Goal: Task Accomplishment & Management: Use online tool/utility

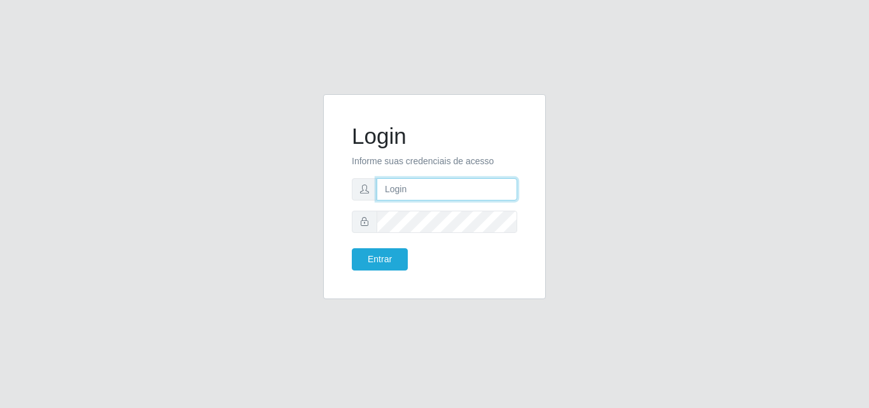
type input "[EMAIL_ADDRESS][DOMAIN_NAME]"
click at [388, 273] on div "Login Informe suas credenciais de acesso [EMAIL_ADDRESS][DOMAIN_NAME] Entrar" at bounding box center [434, 196] width 191 height 173
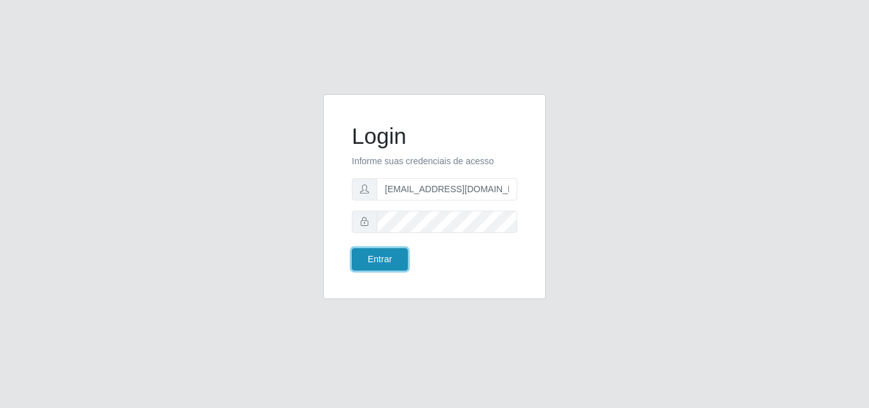
click at [390, 260] on button "Entrar" at bounding box center [380, 259] width 56 height 22
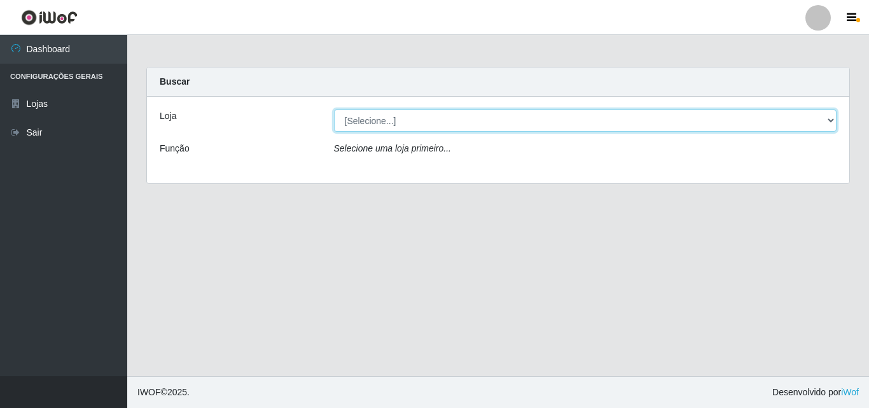
drag, startPoint x: 424, startPoint y: 120, endPoint x: 417, endPoint y: 127, distance: 9.5
click at [424, 121] on select "[Selecione...] Rede Potiguar 1 - Macaíba" at bounding box center [585, 120] width 503 height 22
select select "100"
click at [334, 109] on select "[Selecione...] Rede Potiguar 1 - Macaíba" at bounding box center [585, 120] width 503 height 22
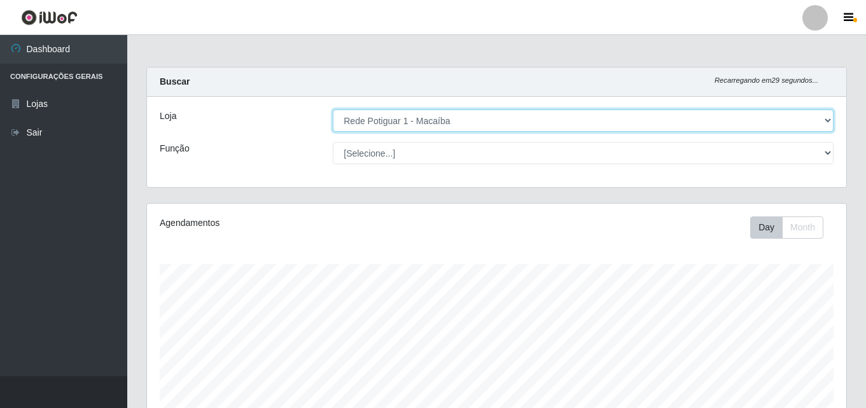
scroll to position [264, 699]
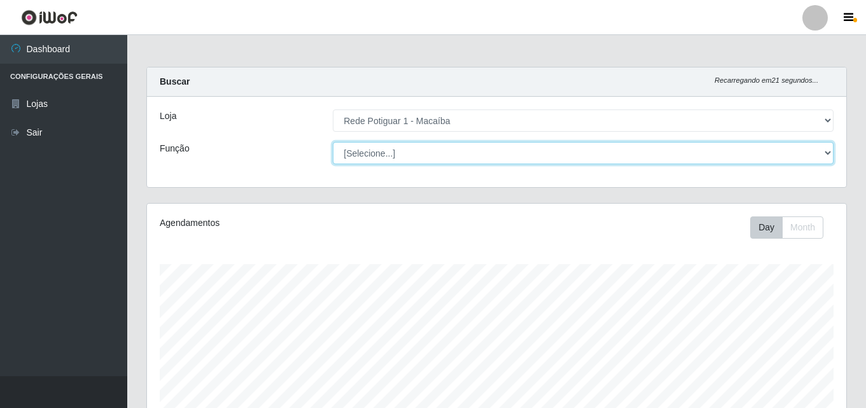
drag, startPoint x: 411, startPoint y: 153, endPoint x: 404, endPoint y: 163, distance: 11.8
click at [411, 153] on select "[Selecione...] ASG ASG + ASG ++ Balconista Embalador Repositor Repositor + Repo…" at bounding box center [583, 153] width 501 height 22
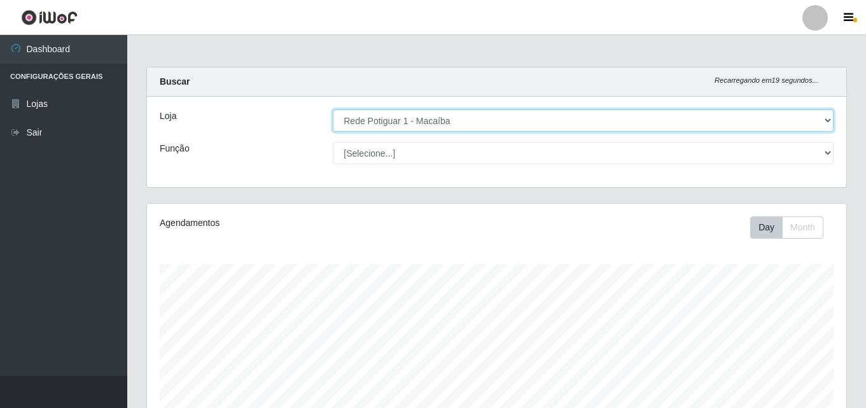
click at [824, 126] on select "[Selecione...] Rede Potiguar 1 - Macaíba" at bounding box center [583, 120] width 501 height 22
click at [333, 109] on select "[Selecione...] Rede Potiguar 1 - Macaíba" at bounding box center [583, 120] width 501 height 22
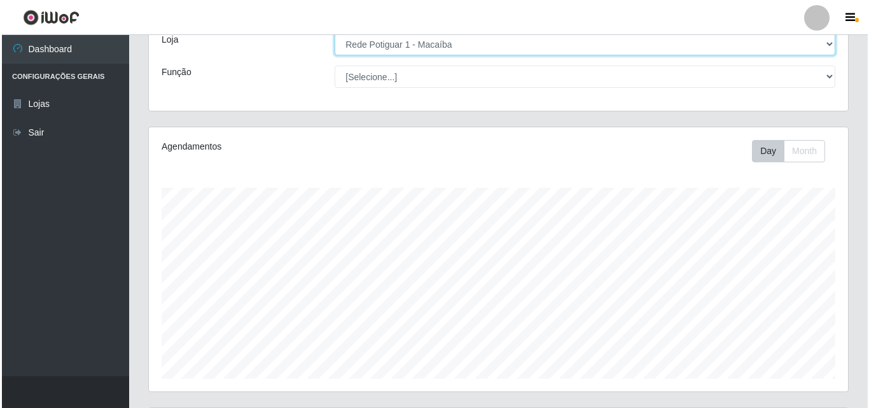
scroll to position [267, 0]
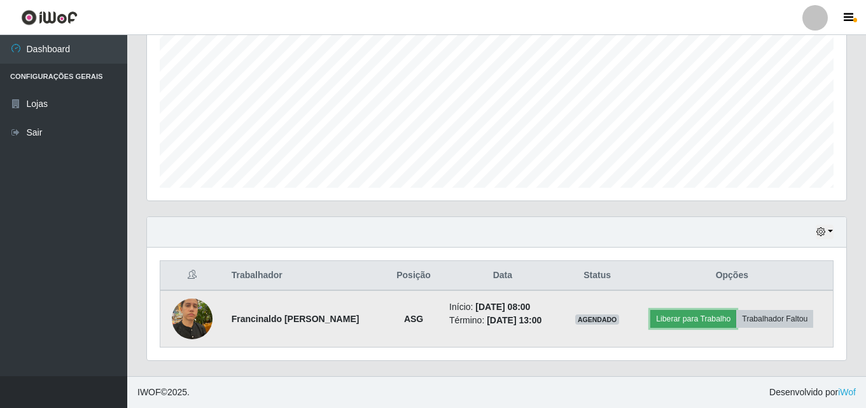
click at [699, 321] on button "Liberar para Trabalho" at bounding box center [693, 319] width 86 height 18
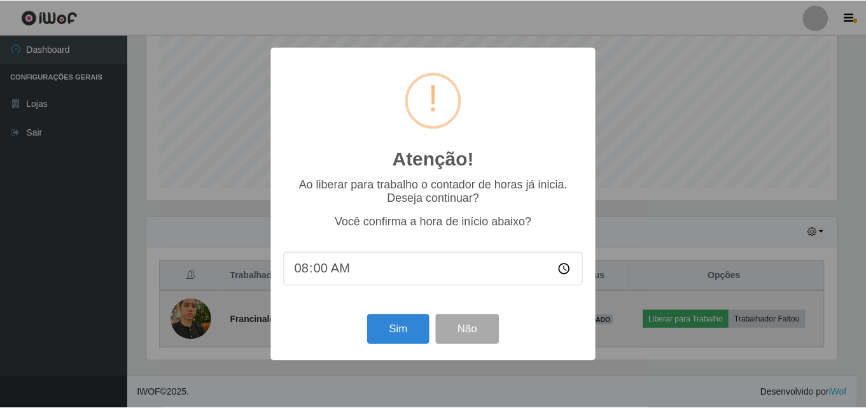
scroll to position [264, 693]
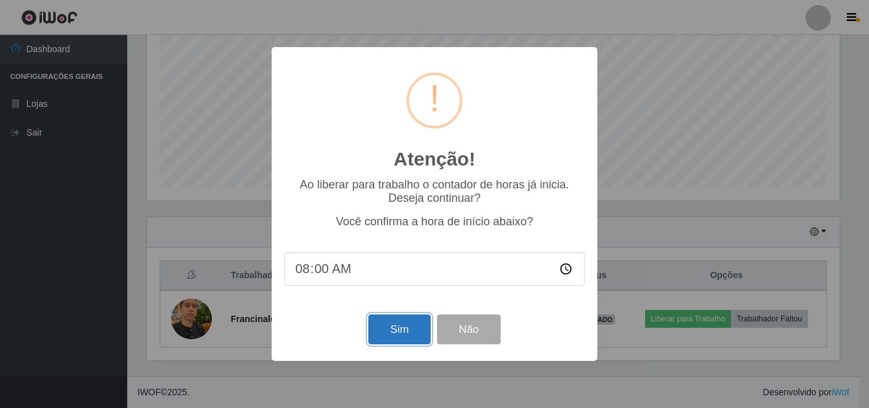
click at [395, 328] on button "Sim" at bounding box center [399, 329] width 62 height 30
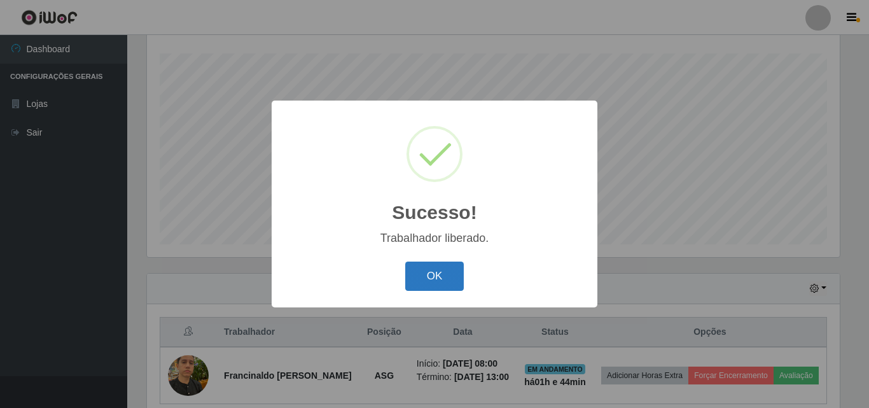
click at [439, 272] on button "OK" at bounding box center [434, 277] width 59 height 30
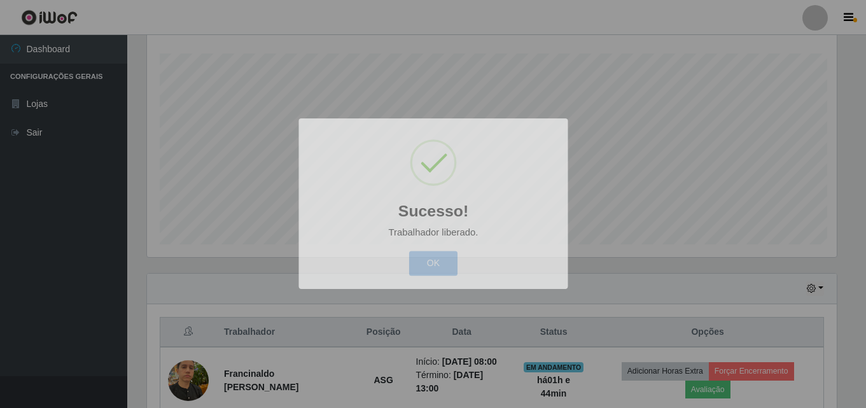
scroll to position [264, 699]
